Goal: Information Seeking & Learning: Learn about a topic

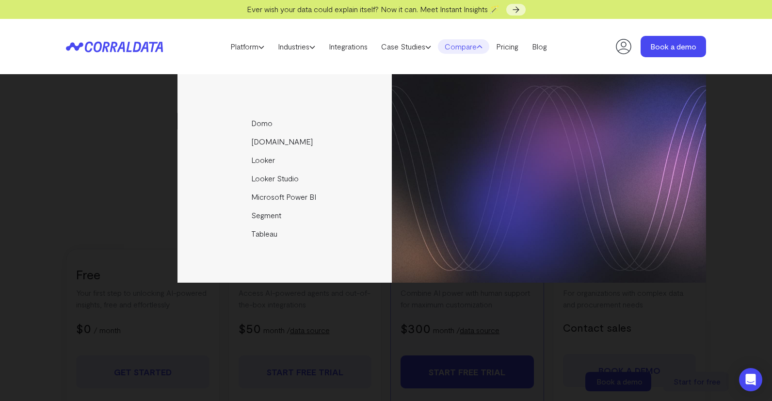
click at [79, 48] on icon at bounding box center [74, 46] width 9 height 8
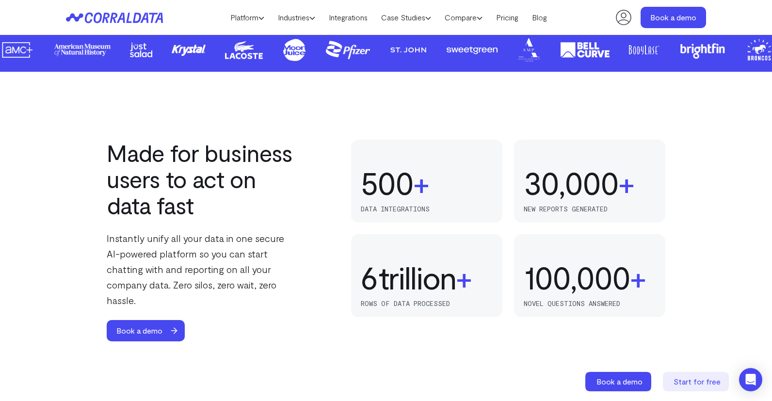
scroll to position [562, 0]
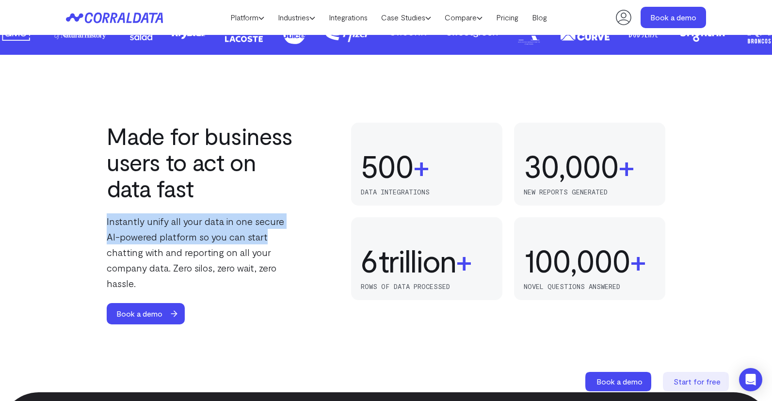
drag, startPoint x: 98, startPoint y: 224, endPoint x: 256, endPoint y: 240, distance: 158.9
click at [256, 240] on div "Made for business users to act on data fast Instantly unify all your data in on…" at bounding box center [386, 224] width 699 height 202
copy p "Instantly unify all your data in one secure AI-powered platform so you can start"
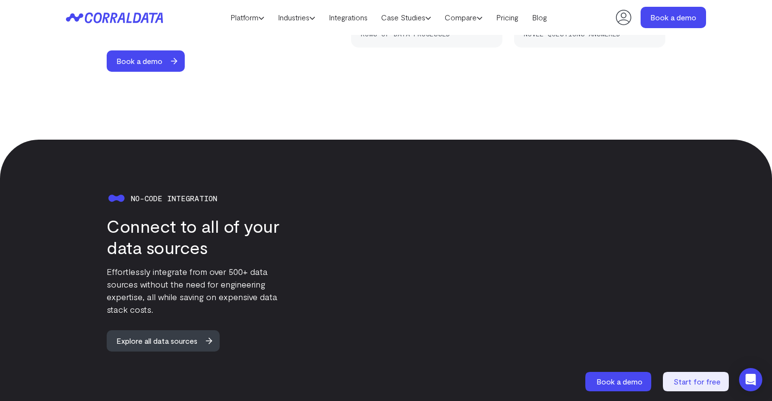
scroll to position [901, 0]
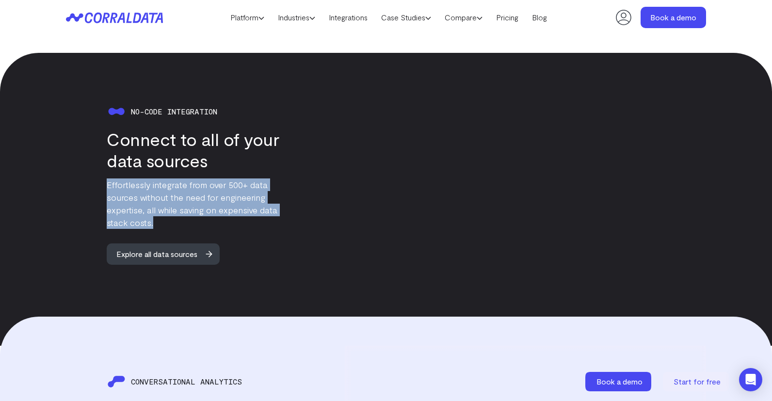
drag, startPoint x: 101, startPoint y: 166, endPoint x: 158, endPoint y: 206, distance: 68.9
click at [158, 206] on div "No-code integration Connect to all of your data sources Effortlessly integrate …" at bounding box center [182, 183] width 233 height 163
click at [158, 206] on p "Effortlessly integrate from over 500+ data sources without the need for enginee…" at bounding box center [203, 204] width 192 height 50
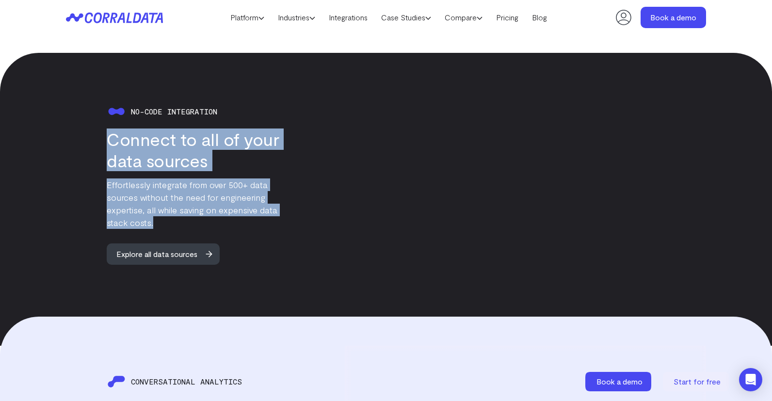
drag, startPoint x: 147, startPoint y: 206, endPoint x: 90, endPoint y: 130, distance: 94.3
click at [90, 130] on div "No-code integration Connect to all of your data sources Effortlessly integrate …" at bounding box center [182, 183] width 233 height 163
copy div "Connect to all of your data sources Effortlessly integrate from over 500+ data …"
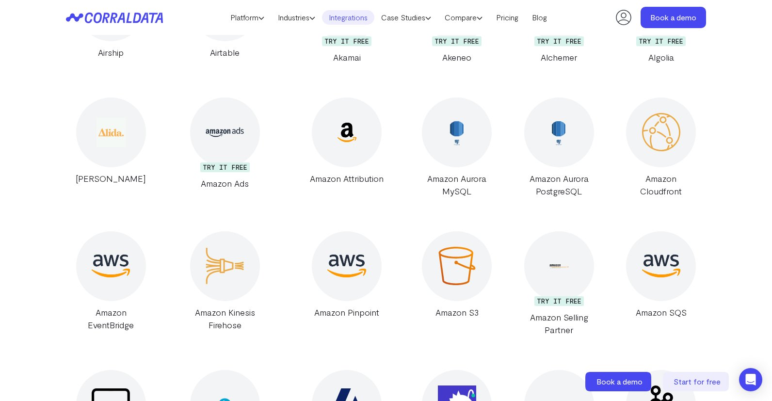
scroll to position [853, 0]
click at [658, 283] on div at bounding box center [661, 266] width 70 height 70
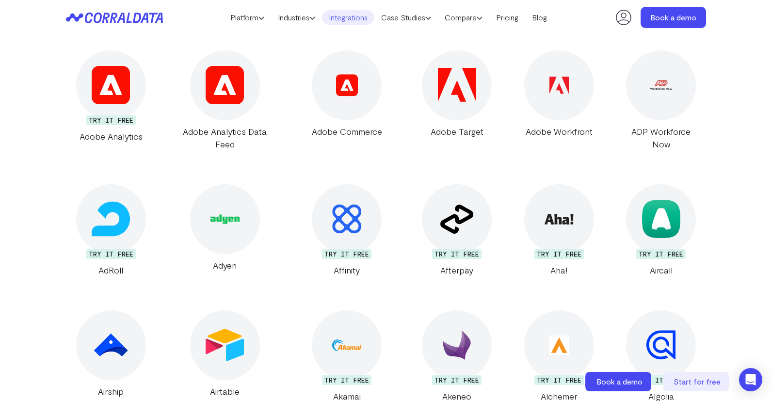
scroll to position [562, 0]
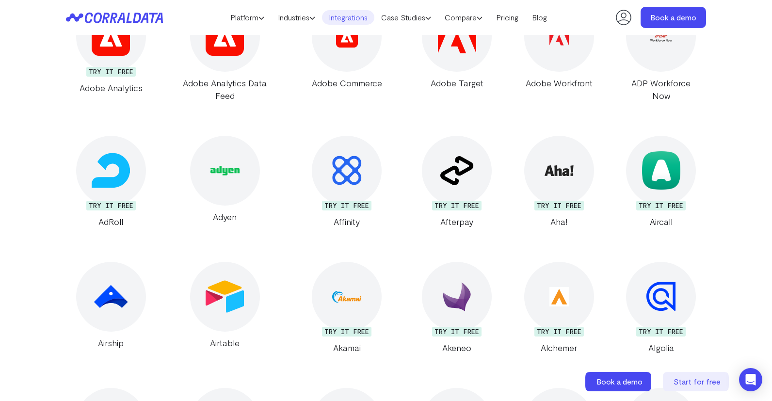
click at [559, 304] on div at bounding box center [559, 297] width 70 height 70
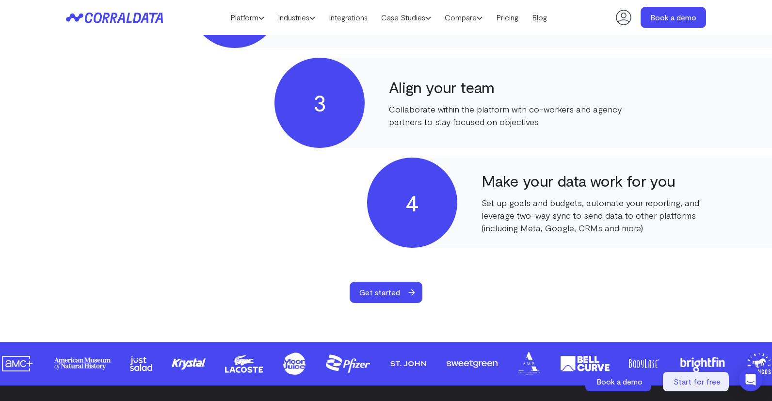
scroll to position [756, 0]
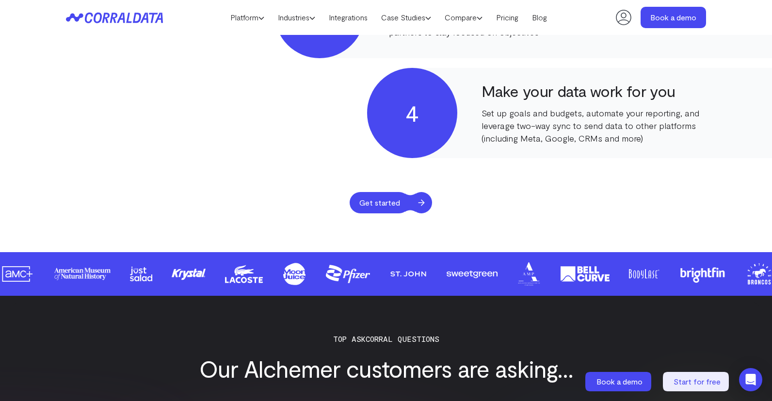
click at [392, 204] on span "Get started" at bounding box center [380, 202] width 60 height 21
